Goal: Information Seeking & Learning: Learn about a topic

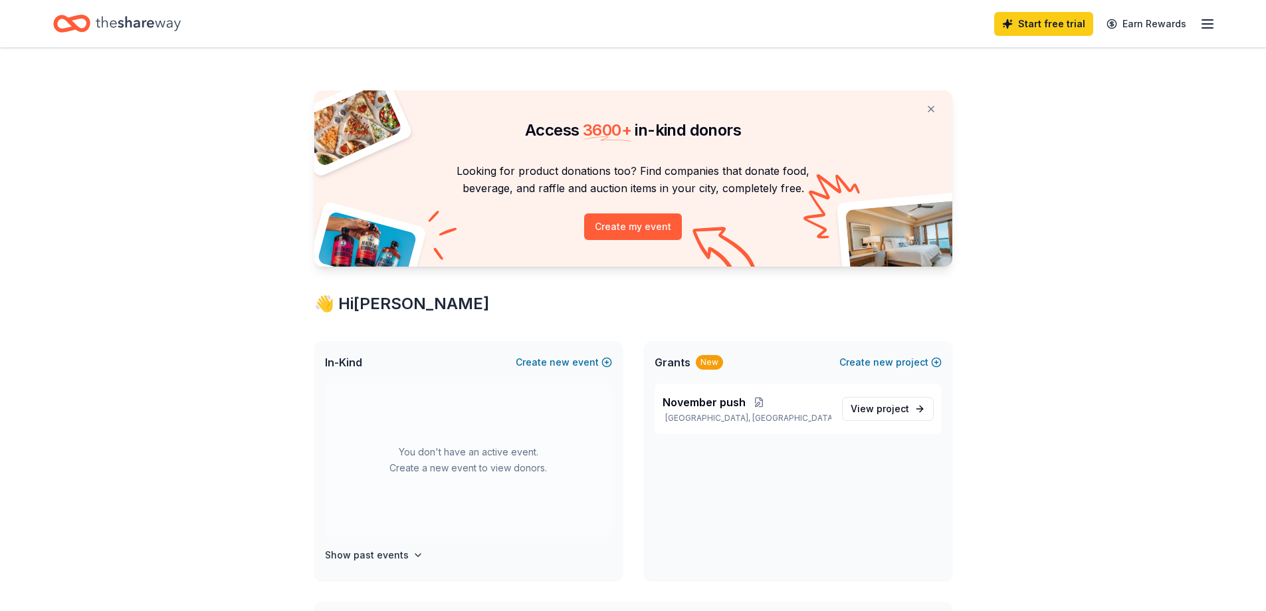
click at [1206, 21] on icon "button" at bounding box center [1207, 24] width 16 height 16
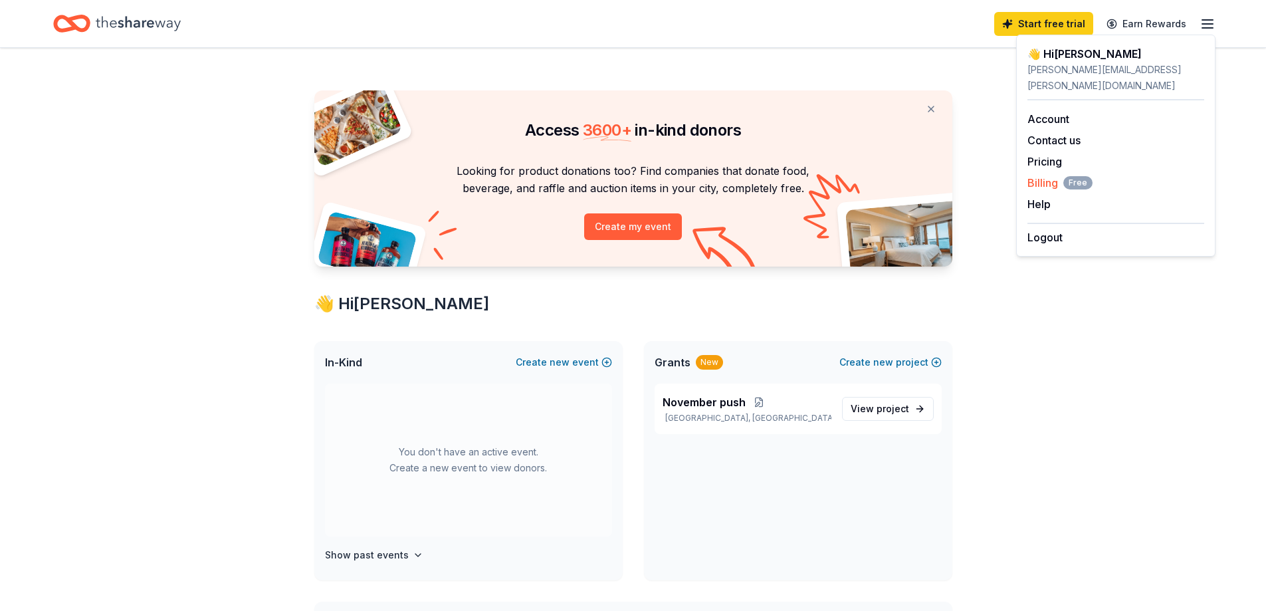
click at [1042, 175] on span "Billing Free" at bounding box center [1059, 183] width 65 height 16
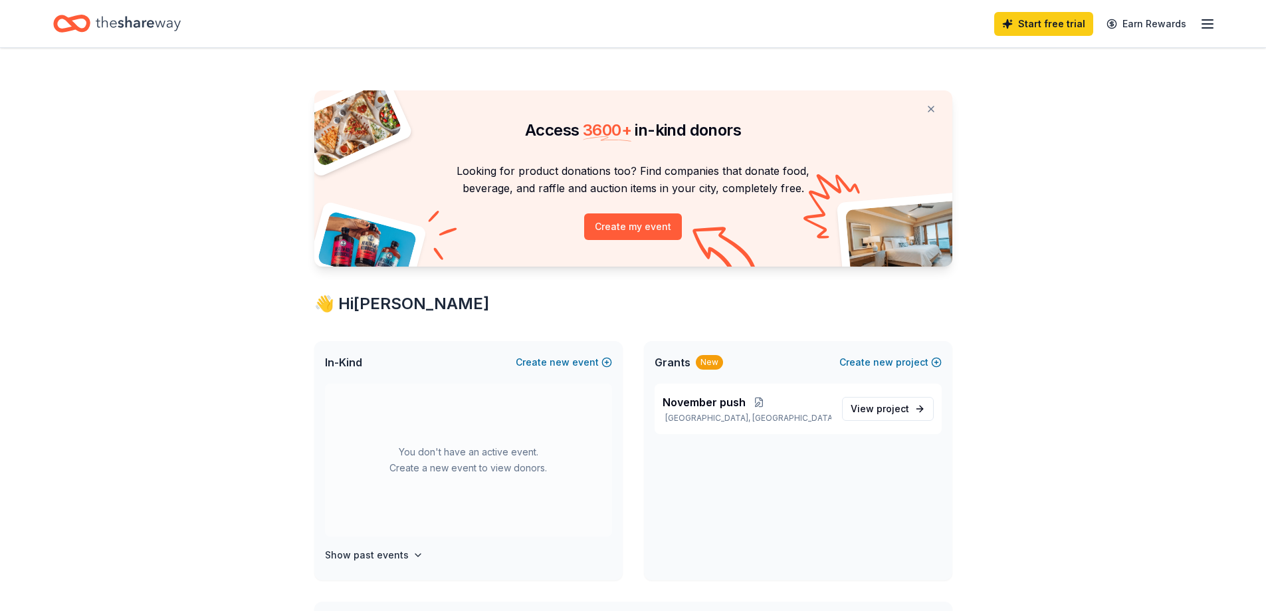
click at [1211, 37] on div "Start free trial Earn Rewards" at bounding box center [1104, 23] width 221 height 31
click at [1211, 34] on div "Start free trial Earn Rewards" at bounding box center [1104, 23] width 221 height 31
click at [1210, 31] on icon "button" at bounding box center [1207, 24] width 16 height 16
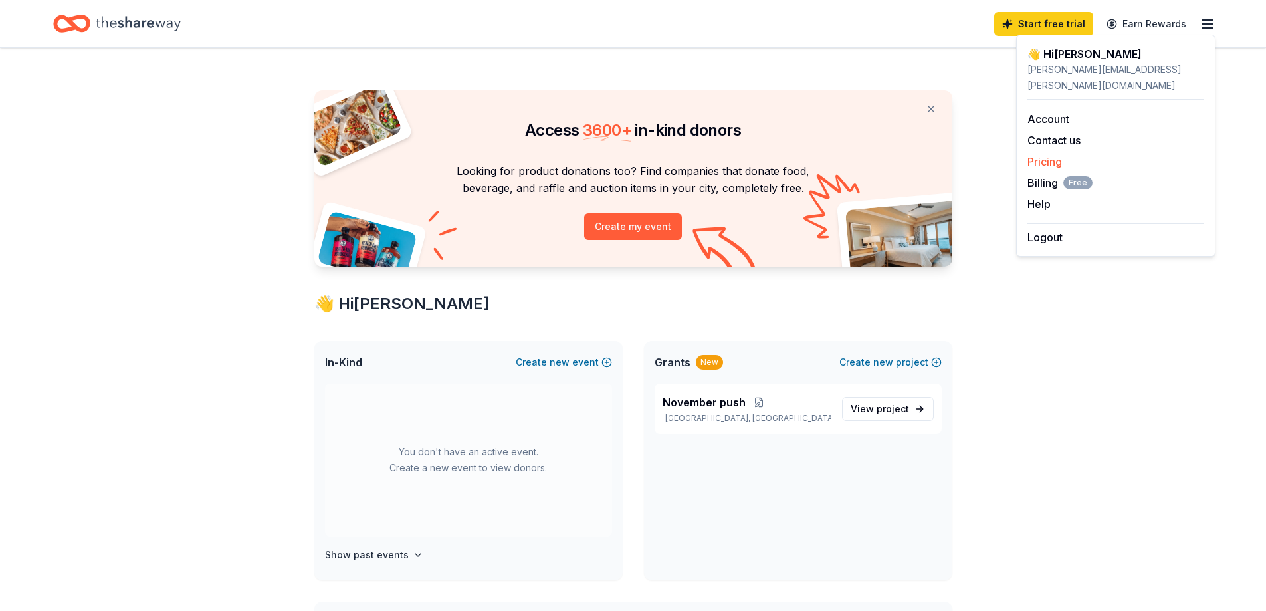
click at [1044, 155] on link "Pricing" at bounding box center [1044, 161] width 35 height 13
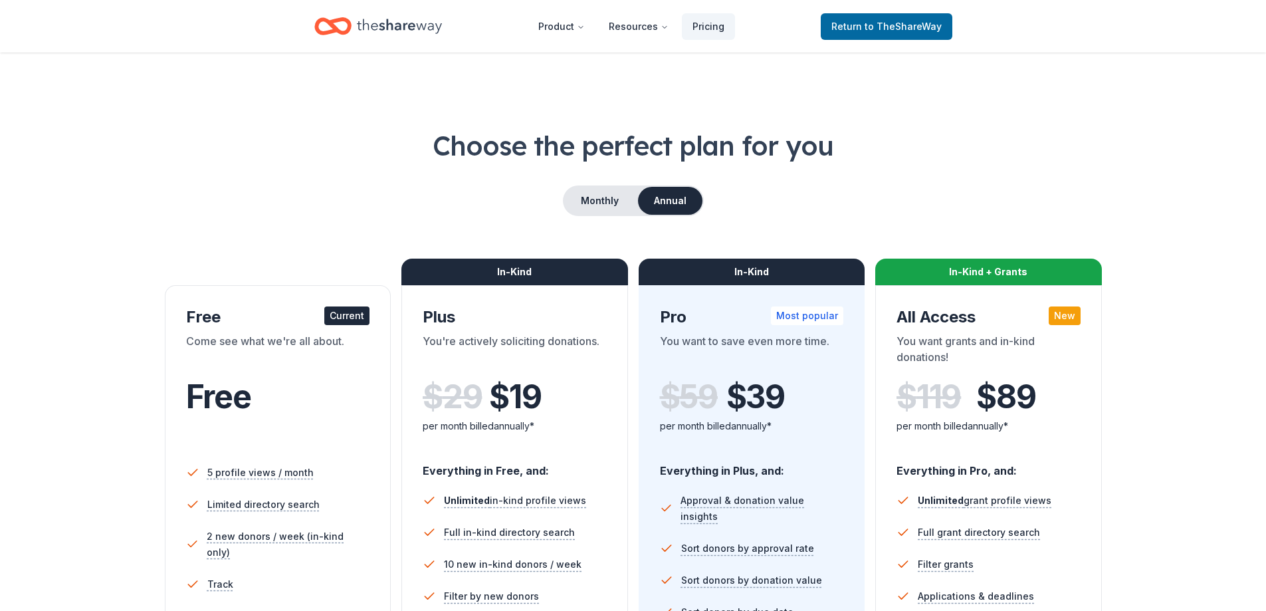
click at [200, 127] on h1 "Choose the perfect plan for you" at bounding box center [632, 145] width 1159 height 37
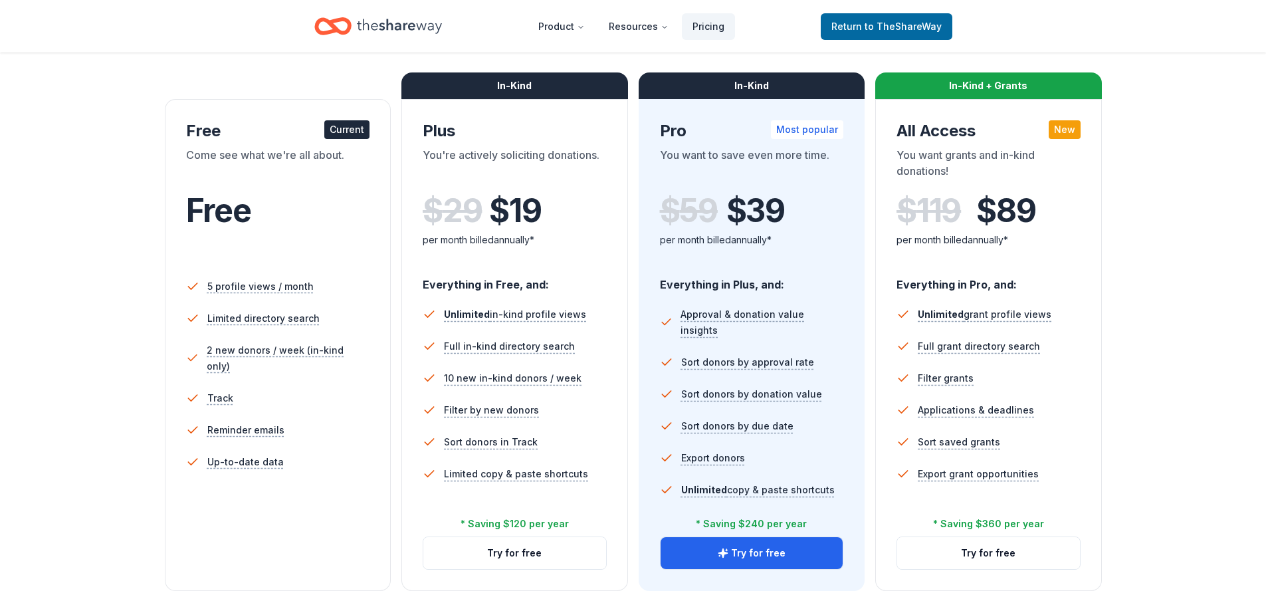
scroll to position [199, 0]
